Goal: Check status: Check status

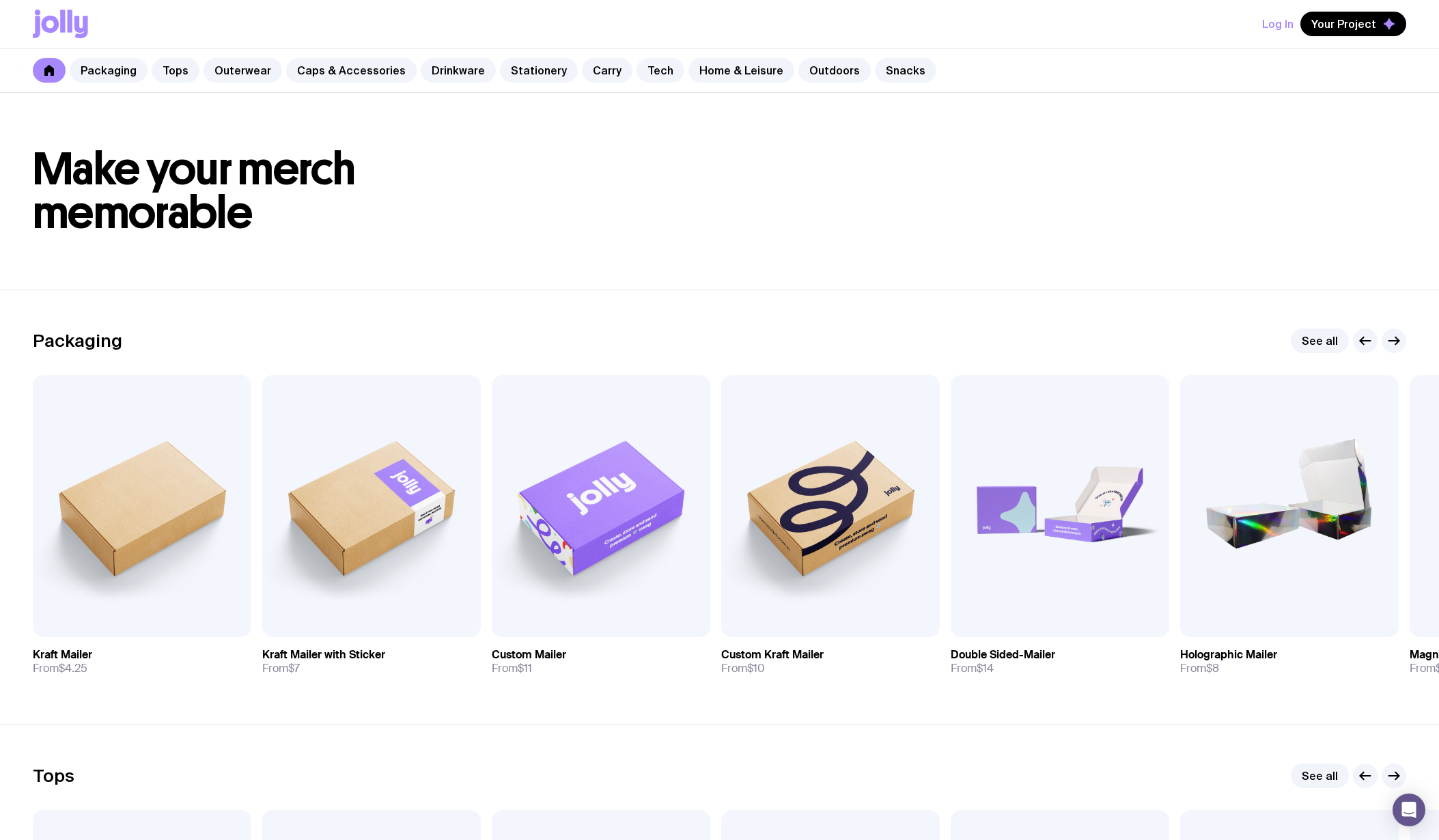
click at [1294, 21] on button "Log In" at bounding box center [1278, 24] width 32 height 24
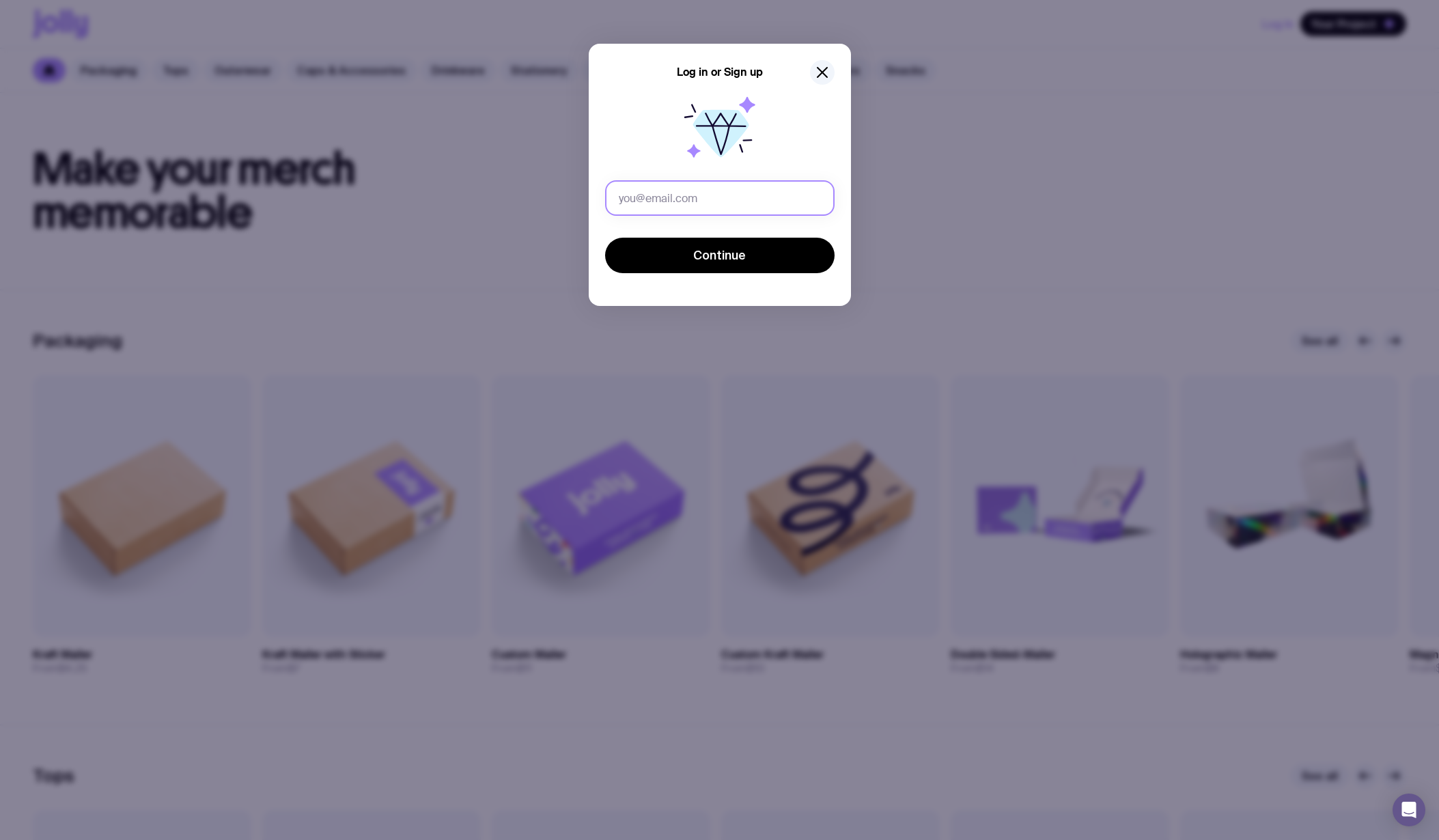
click at [732, 187] on input "text" at bounding box center [720, 199] width 230 height 36
type input "[EMAIL_ADDRESS][DOMAIN_NAME]"
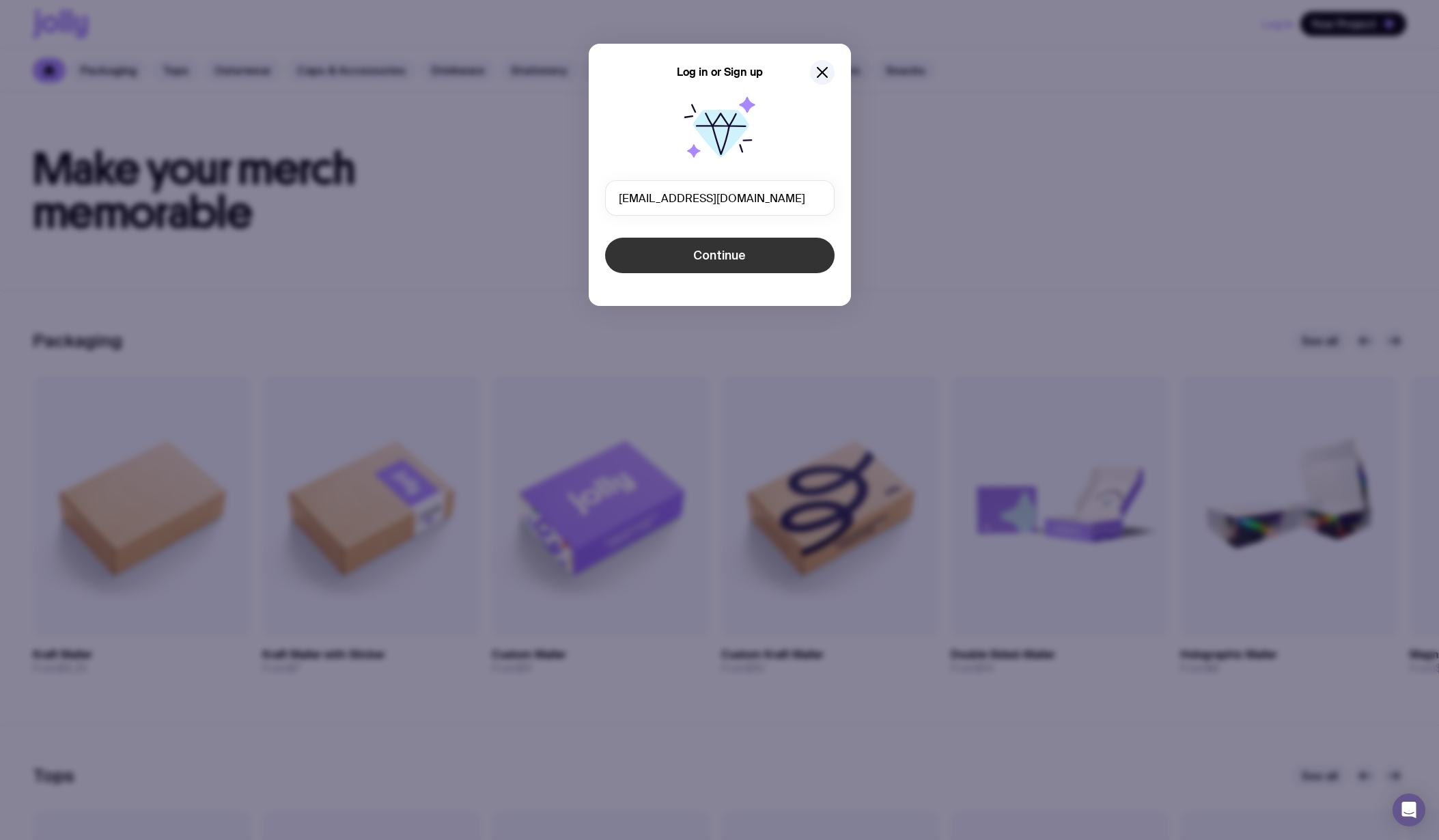
click at [733, 261] on span "Continue" at bounding box center [720, 256] width 53 height 16
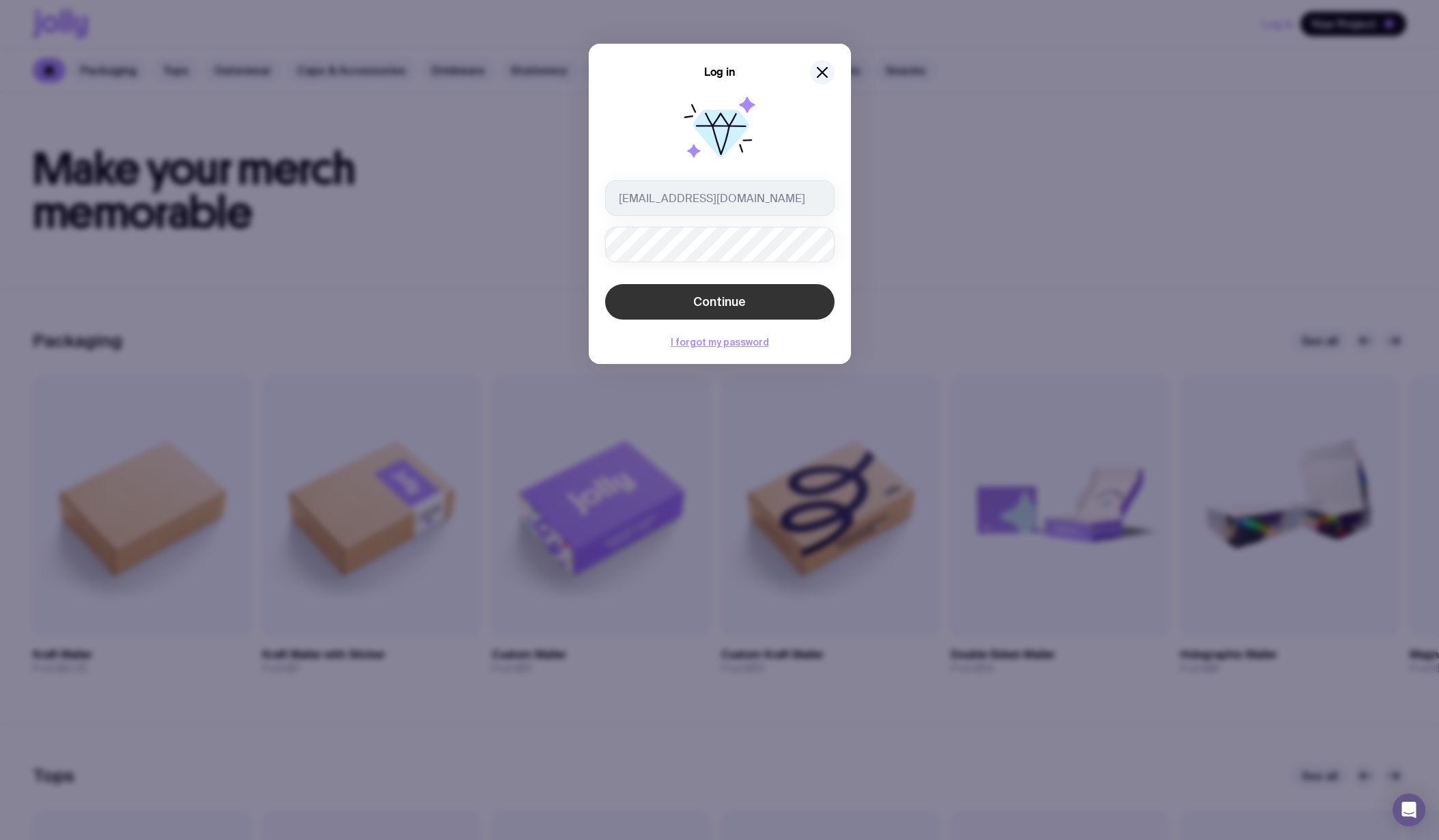
click at [718, 304] on span "Continue" at bounding box center [720, 302] width 53 height 16
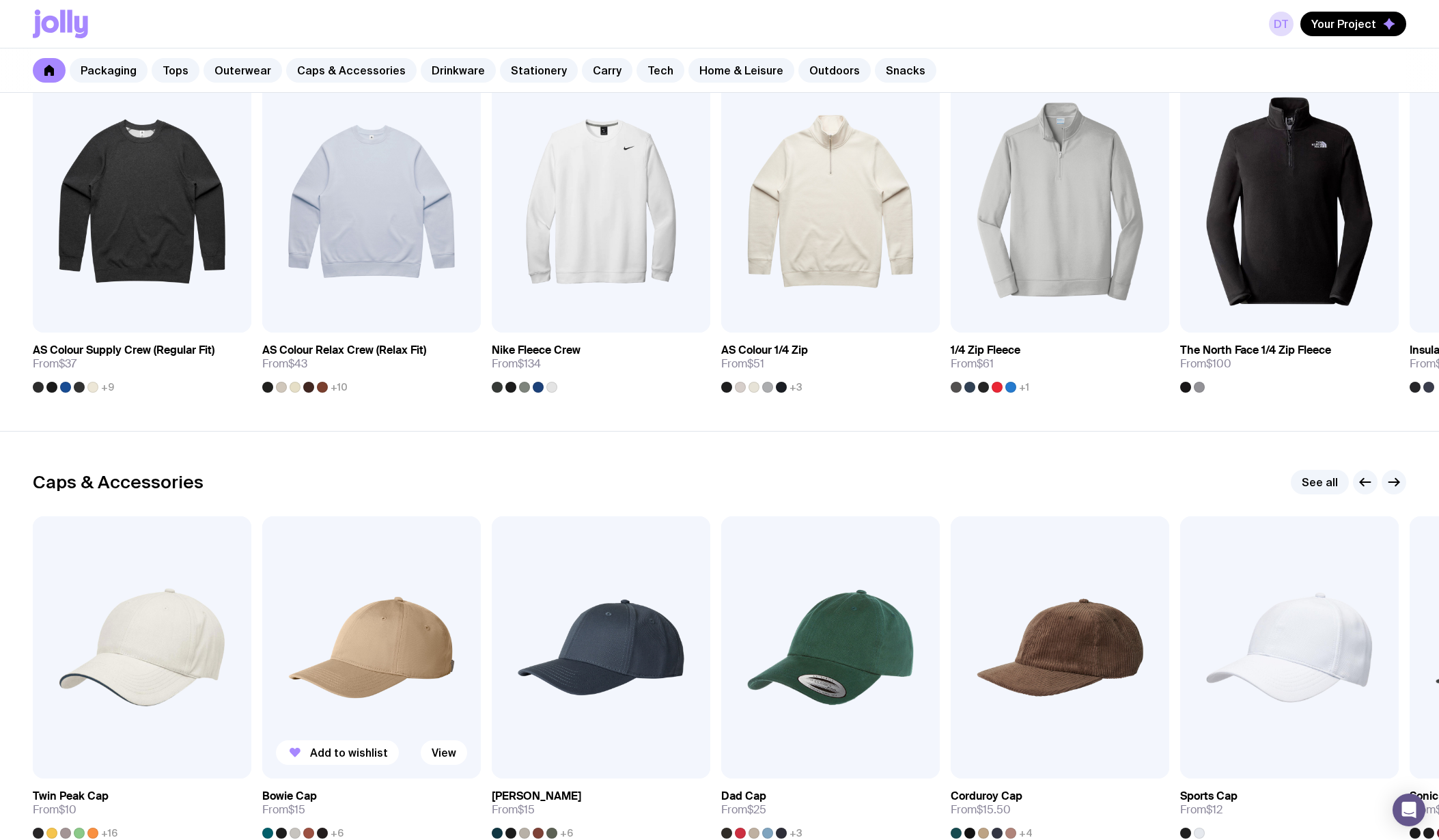
scroll to position [1385, 0]
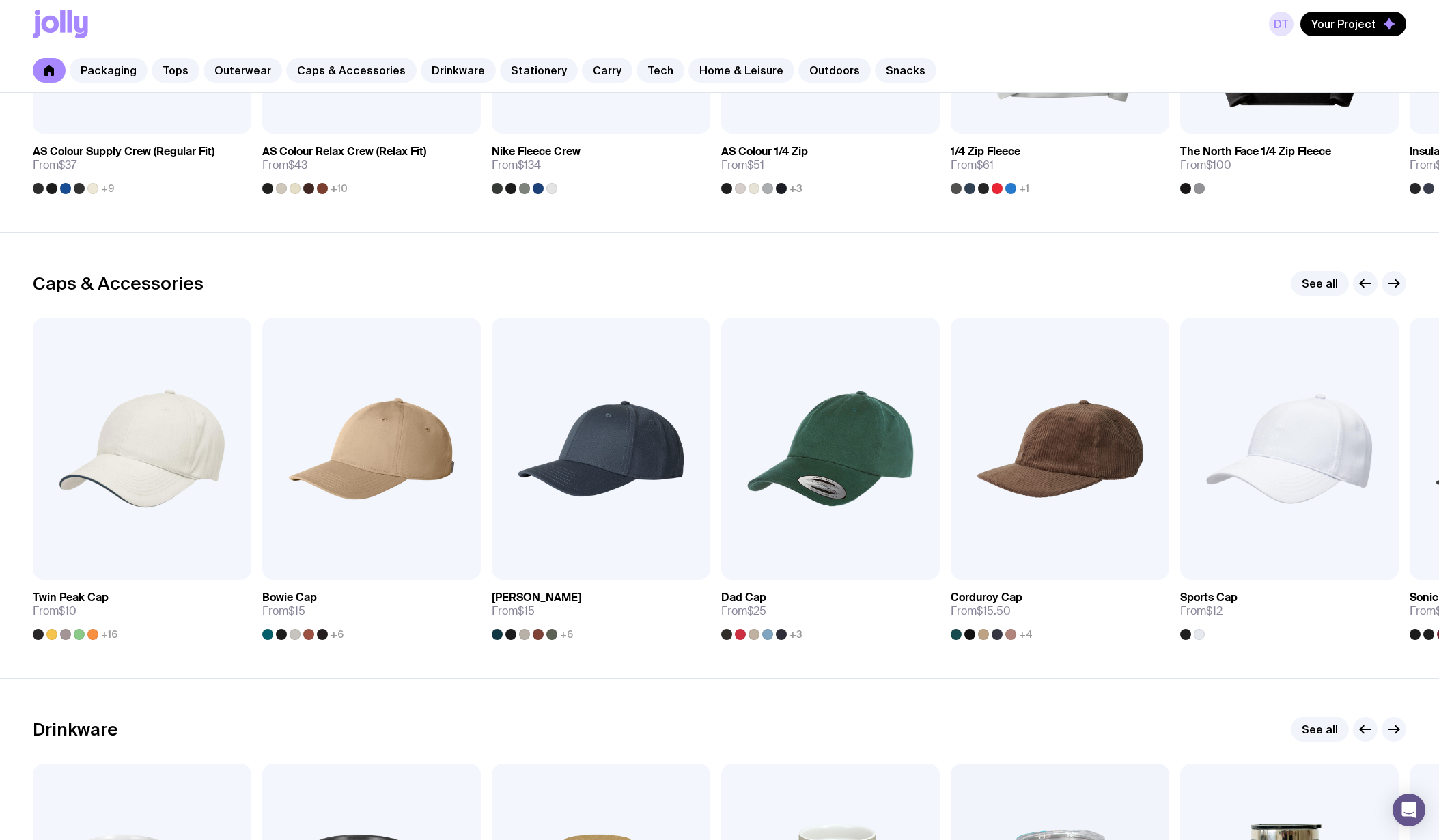
click at [1289, 25] on link "DT" at bounding box center [1281, 24] width 24 height 24
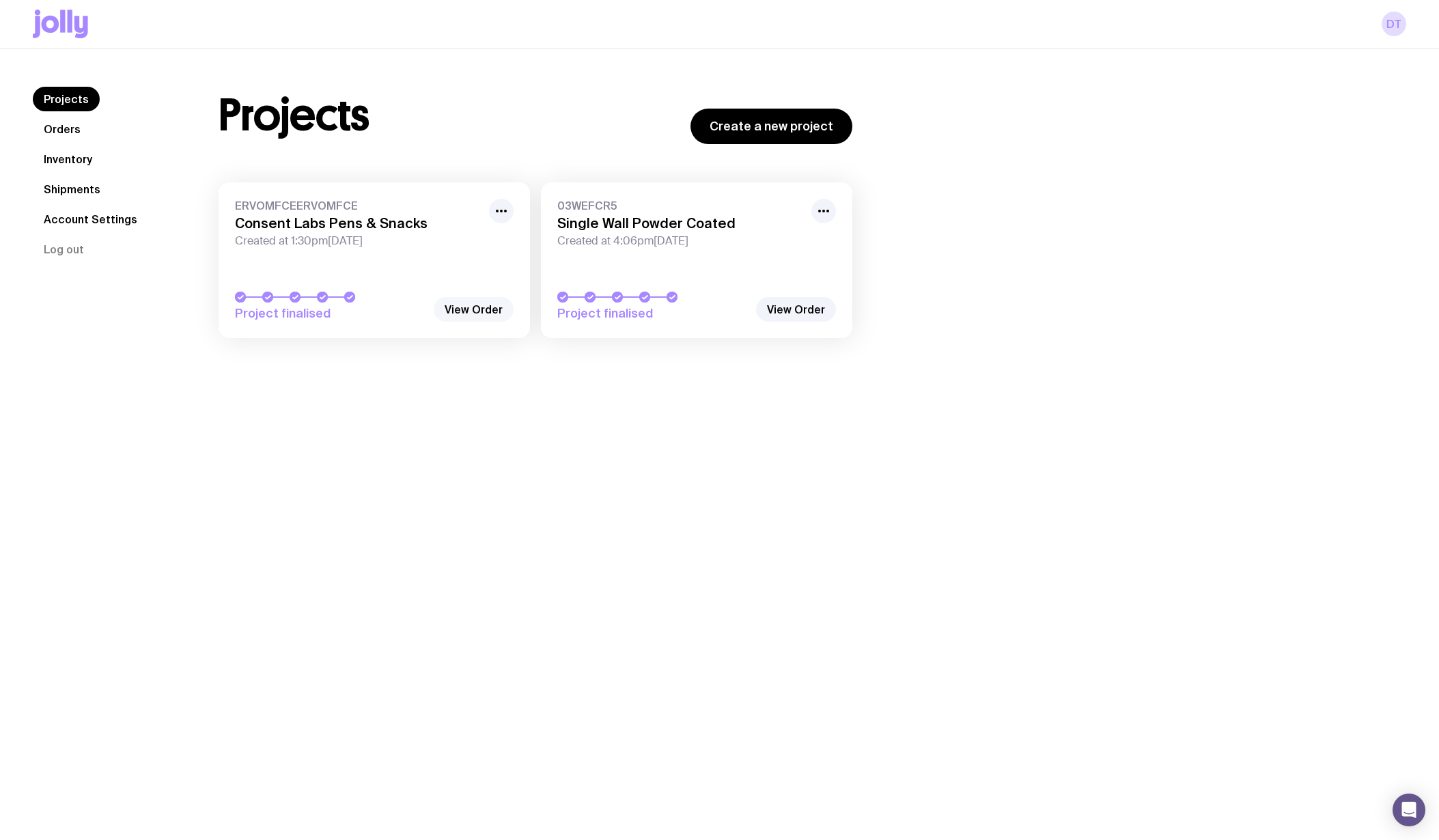
click at [481, 305] on link "View Order" at bounding box center [474, 309] width 80 height 24
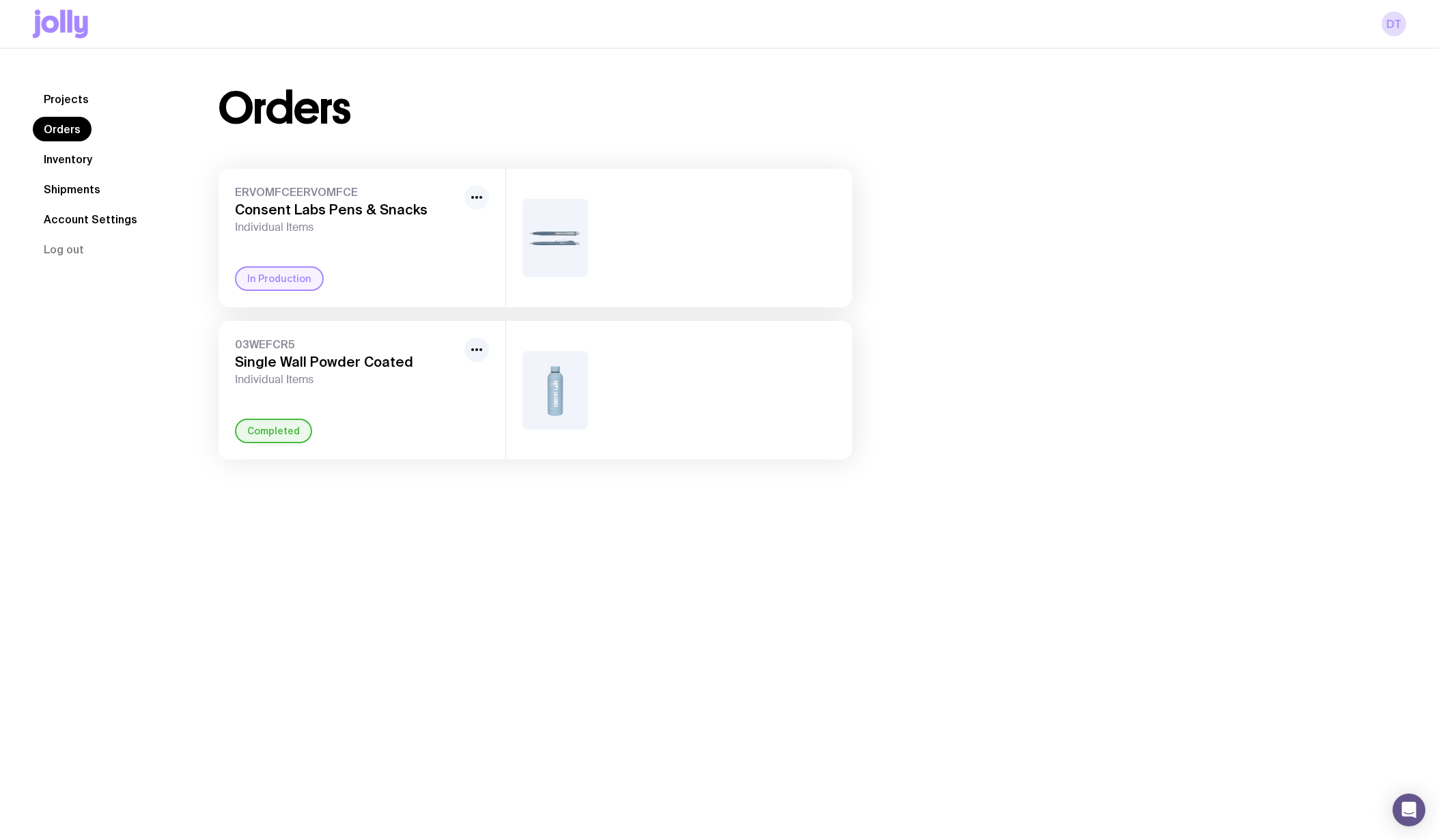
click at [481, 199] on icon "button" at bounding box center [477, 197] width 16 height 16
click at [1170, 217] on div "Orders ERVOMFCEERVOMFCE Consent Labs Pens & Snacks Individual Items Rename In P…" at bounding box center [796, 273] width 1221 height 373
